Goal: Download file/media

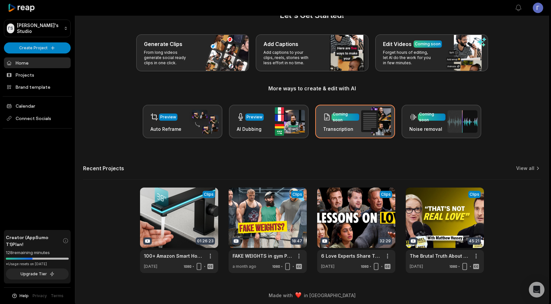
scroll to position [21, 0]
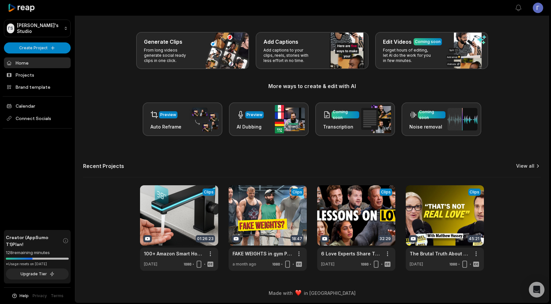
click at [530, 163] on link "View all" at bounding box center [526, 166] width 18 height 7
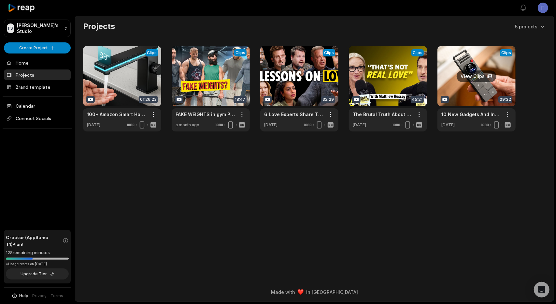
click at [485, 67] on link at bounding box center [477, 88] width 78 height 85
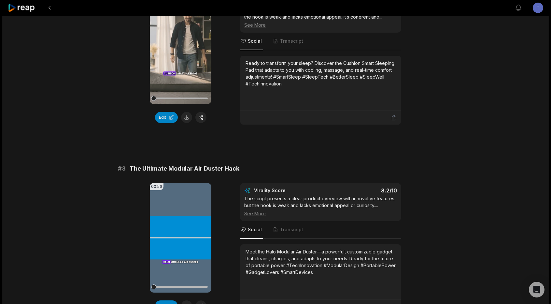
scroll to position [545, 0]
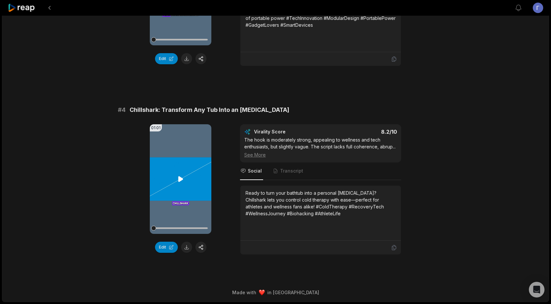
click at [182, 175] on icon at bounding box center [181, 179] width 8 height 8
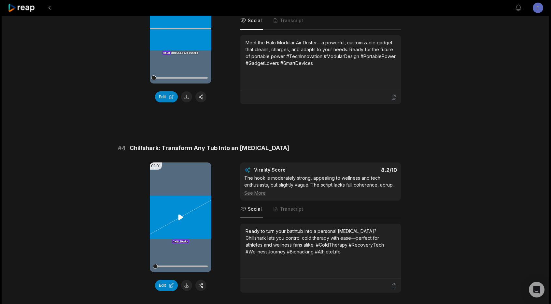
scroll to position [415, 0]
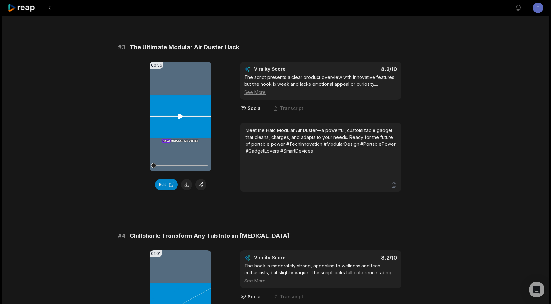
click at [181, 117] on icon at bounding box center [181, 116] width 8 height 8
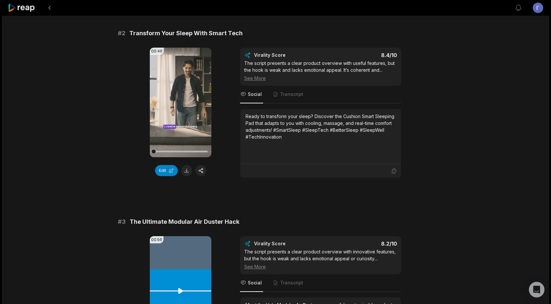
scroll to position [219, 0]
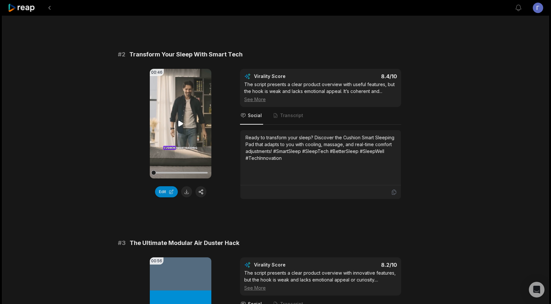
click at [183, 116] on video "Your browser does not support mp4 format." at bounding box center [181, 124] width 62 height 110
click at [183, 123] on icon at bounding box center [181, 124] width 8 height 8
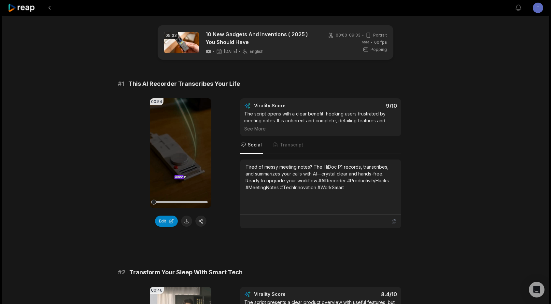
scroll to position [0, 0]
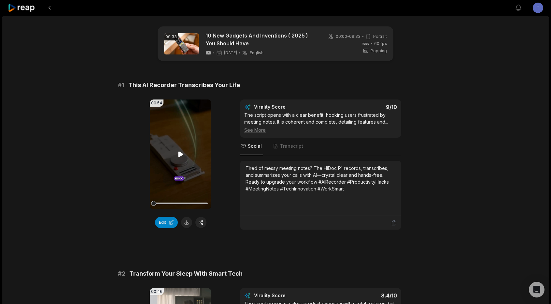
click at [184, 154] on icon at bounding box center [181, 154] width 8 height 8
click at [195, 132] on video "Your browser does not support mp4 format." at bounding box center [181, 154] width 62 height 110
drag, startPoint x: 129, startPoint y: 83, endPoint x: 241, endPoint y: 86, distance: 112.1
click at [245, 87] on div "# 1 This AI Recorder Transcribes Your Life" at bounding box center [275, 84] width 315 height 9
copy span "This AI Recorder Transcribes Your Life"
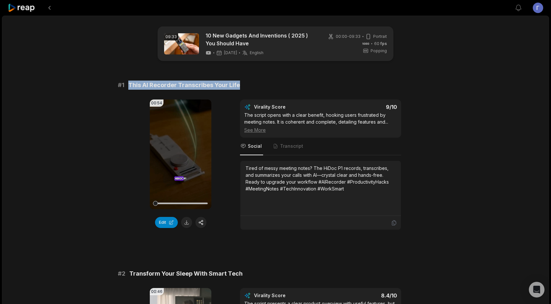
copy span "This AI Recorder Transcribes Your Life"
click at [186, 221] on button at bounding box center [186, 222] width 11 height 11
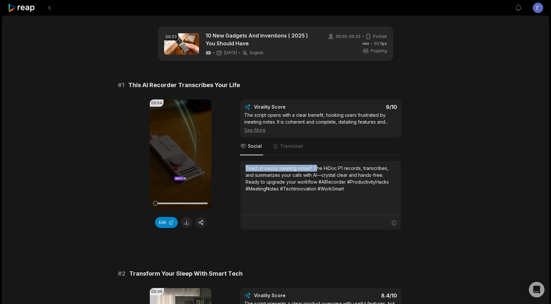
drag, startPoint x: 244, startPoint y: 165, endPoint x: 315, endPoint y: 170, distance: 71.2
click at [315, 170] on div "Tired of messy meeting notes? The HiDoc P1 records, transcribes, and summarizes…" at bounding box center [321, 188] width 161 height 55
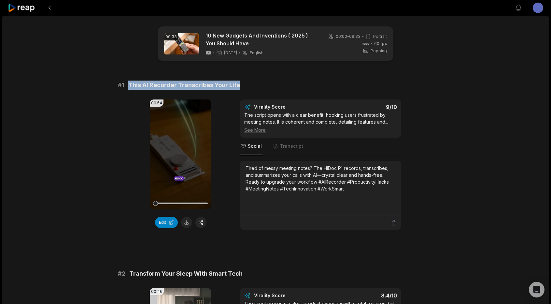
drag, startPoint x: 129, startPoint y: 84, endPoint x: 239, endPoint y: 81, distance: 109.9
click at [239, 81] on div "# 1 This AI Recorder Transcribes Your Life" at bounding box center [275, 84] width 315 height 9
copy span "This AI Recorder Transcribes Your Life"
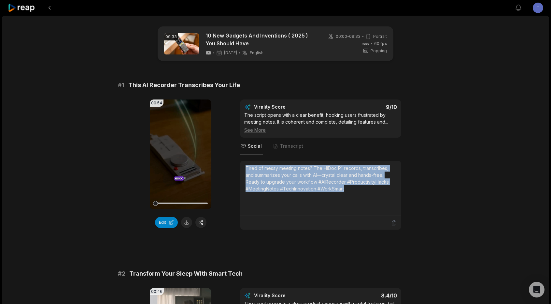
drag, startPoint x: 245, startPoint y: 165, endPoint x: 348, endPoint y: 185, distance: 104.6
click at [348, 185] on div "Tired of messy meeting notes? The HiDoc P1 records, transcribes, and summarizes…" at bounding box center [321, 188] width 161 height 55
copy div "Tired of messy meeting notes? The HiDoc P1 records, transcribes, and summarizes…"
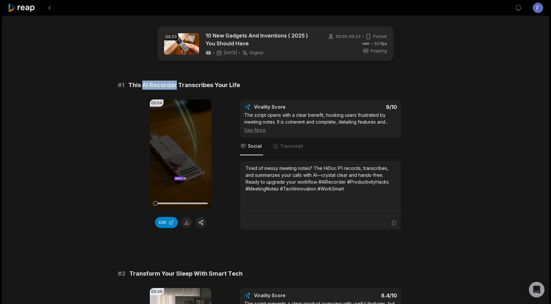
drag, startPoint x: 141, startPoint y: 85, endPoint x: 175, endPoint y: 82, distance: 33.8
click at [175, 82] on span "This AI Recorder Transcribes Your Life" at bounding box center [184, 84] width 112 height 9
copy span "AI Recorder"
click at [182, 146] on video "Your browser does not support mp4 format." at bounding box center [181, 154] width 62 height 110
drag, startPoint x: 157, startPoint y: 204, endPoint x: 144, endPoint y: 205, distance: 13.4
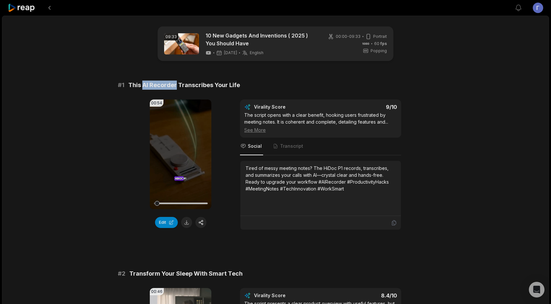
click at [144, 205] on div "00:54 Your browser does not support mp4 format. Edit Virality Score 9 /10 The s…" at bounding box center [275, 164] width 315 height 130
click at [170, 190] on video "Your browser does not support mp4 format." at bounding box center [181, 154] width 62 height 110
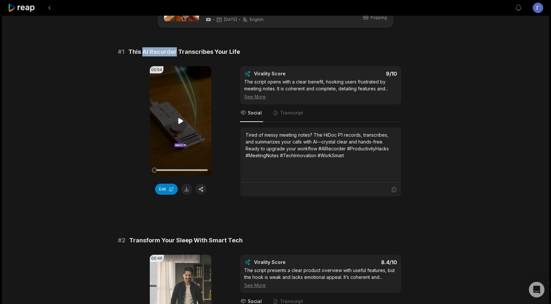
scroll to position [163, 0]
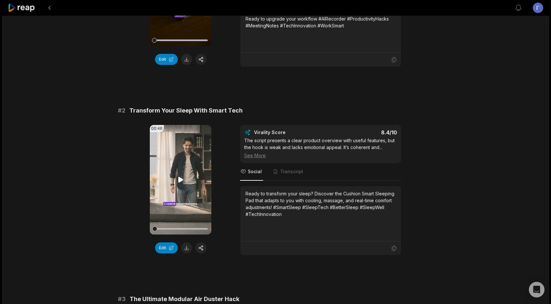
click at [177, 187] on video "Your browser does not support mp4 format." at bounding box center [181, 180] width 62 height 110
click at [185, 246] on button at bounding box center [186, 247] width 11 height 11
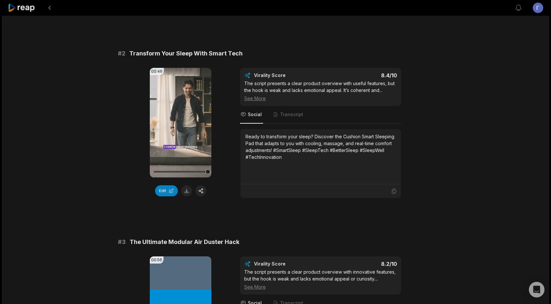
scroll to position [0, 0]
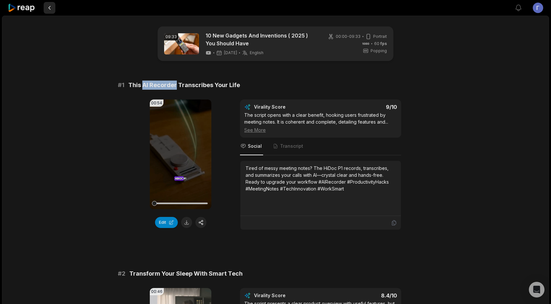
click at [51, 6] on button at bounding box center [50, 8] width 12 height 12
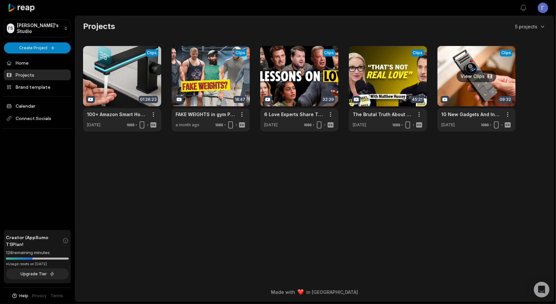
click at [489, 60] on link at bounding box center [477, 88] width 78 height 85
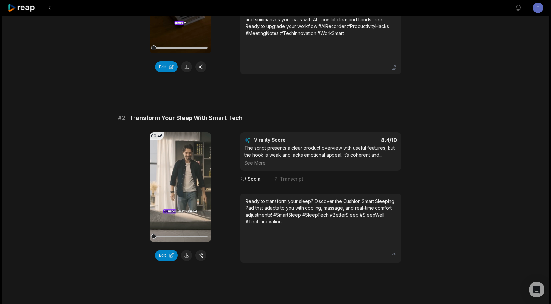
scroll to position [163, 0]
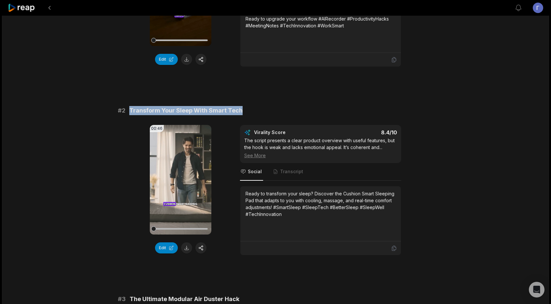
drag, startPoint x: 130, startPoint y: 108, endPoint x: 249, endPoint y: 109, distance: 119.0
click at [249, 109] on div "# 2 Transform Your Sleep With Smart Tech" at bounding box center [275, 110] width 315 height 9
copy span "Transform Your Sleep With Smart Tech"
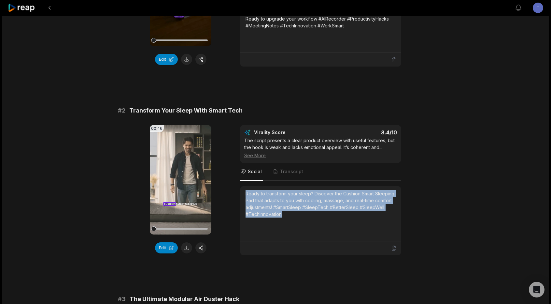
drag, startPoint x: 245, startPoint y: 191, endPoint x: 287, endPoint y: 214, distance: 48.1
click at [287, 214] on div "Ready to transform your sleep? Discover the Cushion Smart Sleeping Pad that ada…" at bounding box center [321, 213] width 161 height 55
copy div "Ready to transform your sleep? Discover the Cushion Smart Sleeping Pad that ada…"
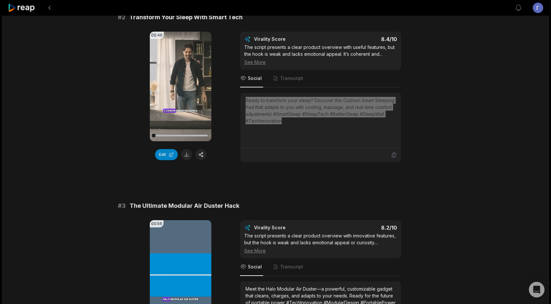
scroll to position [219, 0]
